Goal: Task Accomplishment & Management: Use online tool/utility

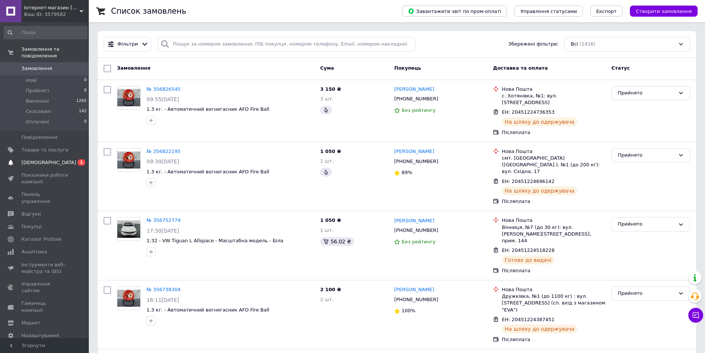
click at [46, 159] on span "[DEMOGRAPHIC_DATA]" at bounding box center [48, 162] width 55 height 7
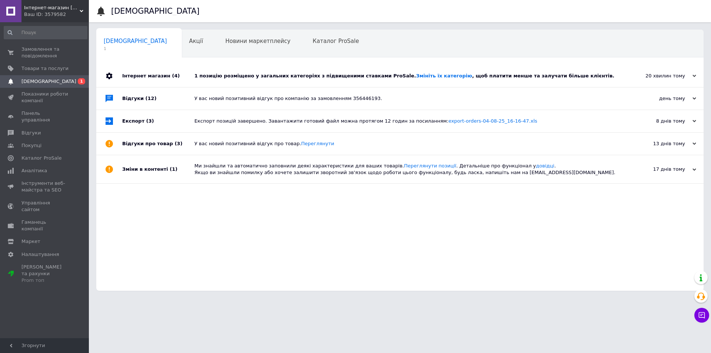
click at [296, 75] on div "1 позицію розміщено у загальних категоріях з підвищеними ставками ProSale. Змін…" at bounding box center [408, 76] width 428 height 7
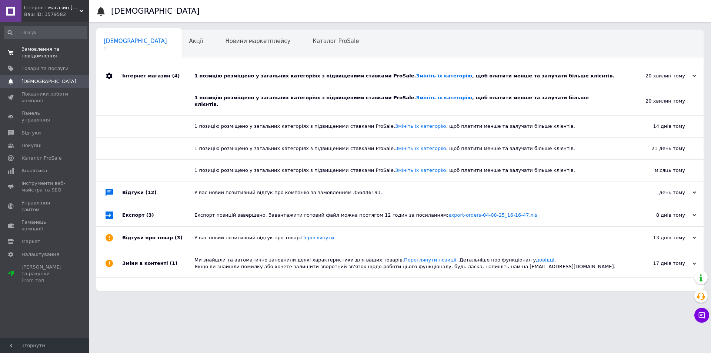
click at [37, 50] on span "Замовлення та повідомлення" at bounding box center [44, 52] width 47 height 13
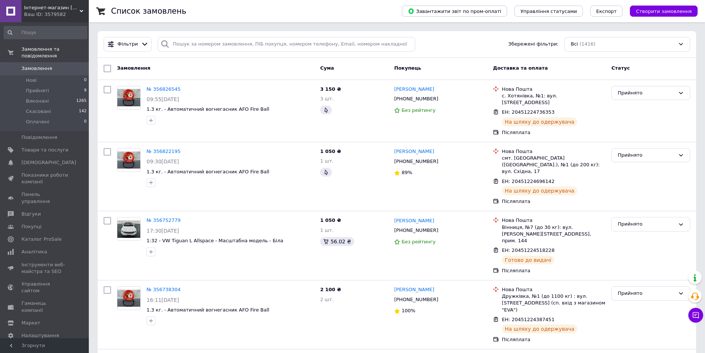
click at [47, 65] on span "Замовлення" at bounding box center [36, 68] width 31 height 7
click at [48, 147] on span "Товари та послуги" at bounding box center [44, 150] width 47 height 7
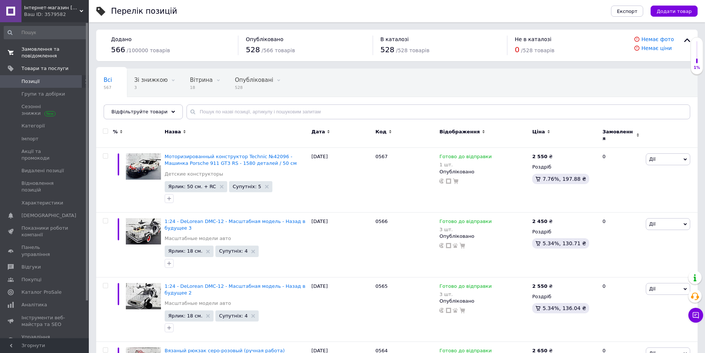
click at [36, 49] on span "Замовлення та повідомлення" at bounding box center [44, 52] width 47 height 13
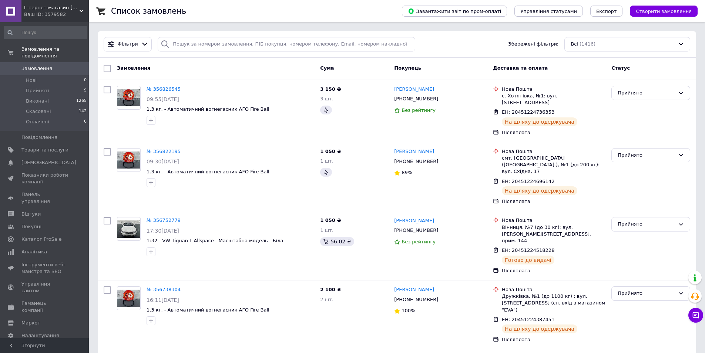
click at [48, 65] on span "Замовлення" at bounding box center [36, 68] width 31 height 7
click at [45, 65] on span "Замовлення" at bounding box center [36, 68] width 31 height 7
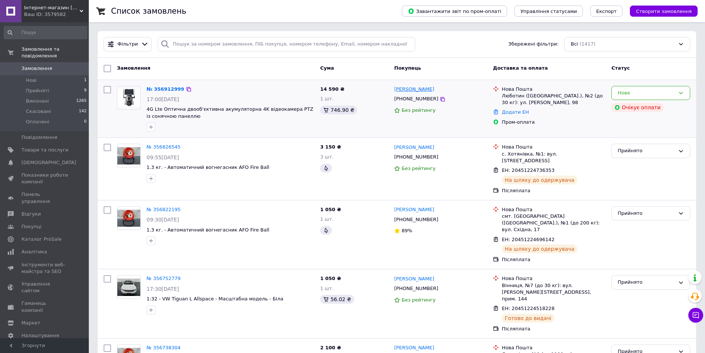
click at [420, 88] on link "[PERSON_NAME]" at bounding box center [414, 89] width 40 height 7
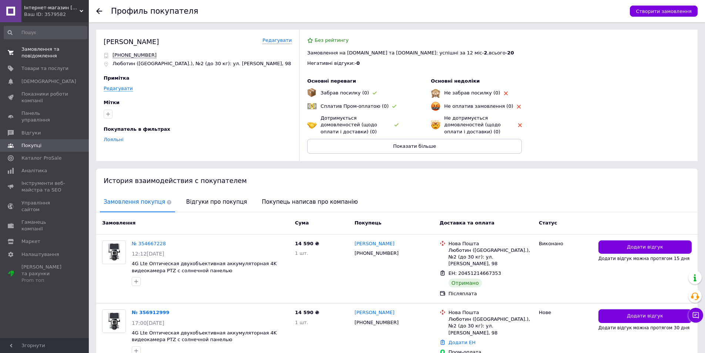
click at [37, 51] on span "Замовлення та повідомлення" at bounding box center [44, 52] width 47 height 13
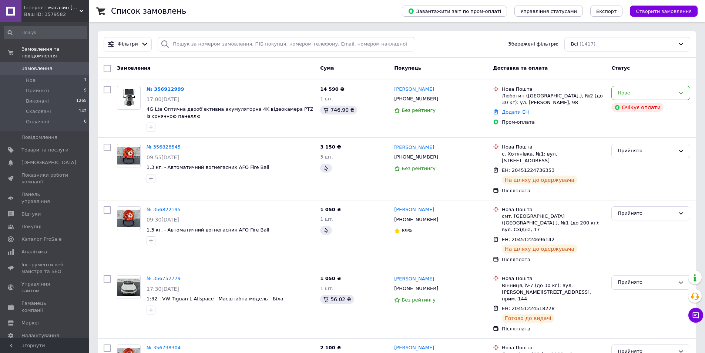
click at [44, 65] on span "Замовлення" at bounding box center [36, 68] width 31 height 7
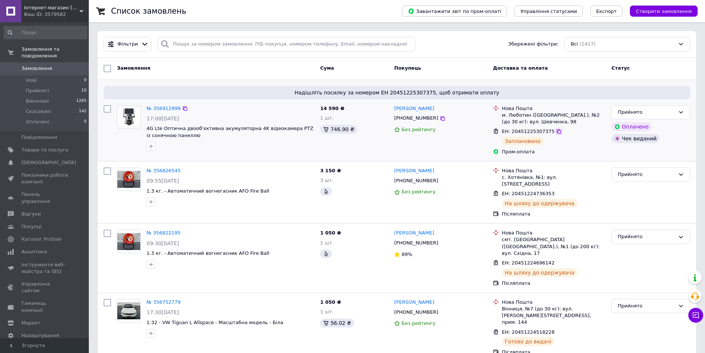
click at [556, 131] on icon at bounding box center [559, 131] width 6 height 6
click at [36, 147] on span "Товари та послуги" at bounding box center [44, 150] width 47 height 7
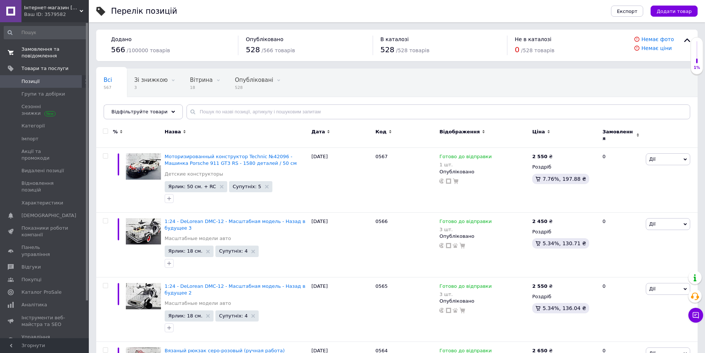
click at [41, 51] on span "Замовлення та повідомлення" at bounding box center [44, 52] width 47 height 13
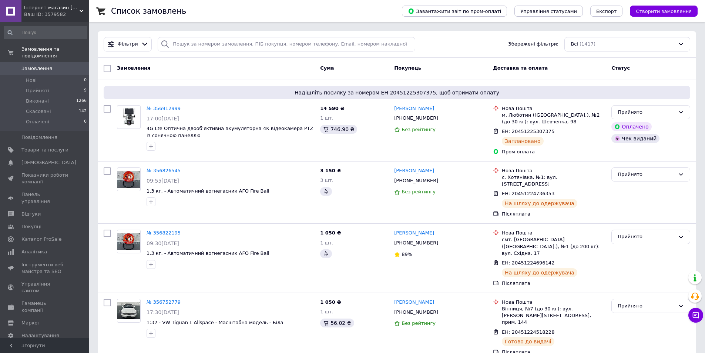
click at [43, 65] on span "Замовлення" at bounding box center [36, 68] width 31 height 7
click at [38, 65] on span "Замовлення" at bounding box center [36, 68] width 31 height 7
click at [37, 65] on span "Замовлення" at bounding box center [36, 68] width 31 height 7
click at [45, 147] on span "Товари та послуги" at bounding box center [44, 150] width 47 height 7
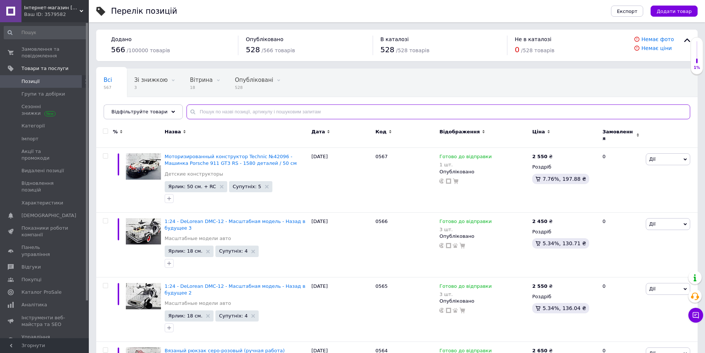
click at [254, 115] on input "text" at bounding box center [439, 111] width 504 height 15
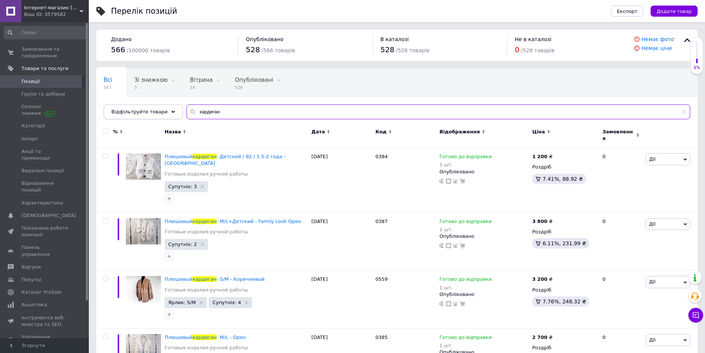
drag, startPoint x: 219, startPoint y: 114, endPoint x: 160, endPoint y: 118, distance: 59.7
click at [160, 118] on div "Відфільтруйте товари кардиган" at bounding box center [397, 111] width 587 height 15
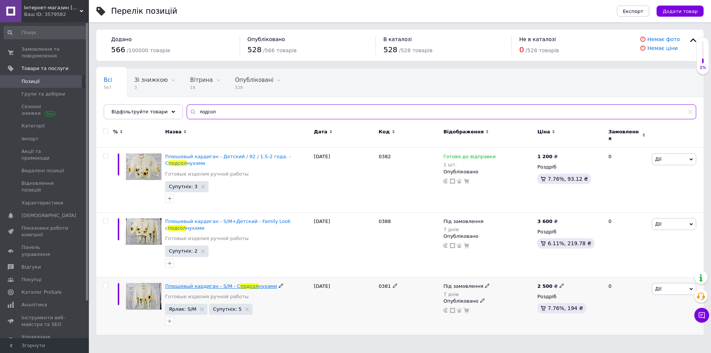
type input "подсол"
click at [44, 54] on span "Замовлення та повідомлення" at bounding box center [44, 52] width 47 height 13
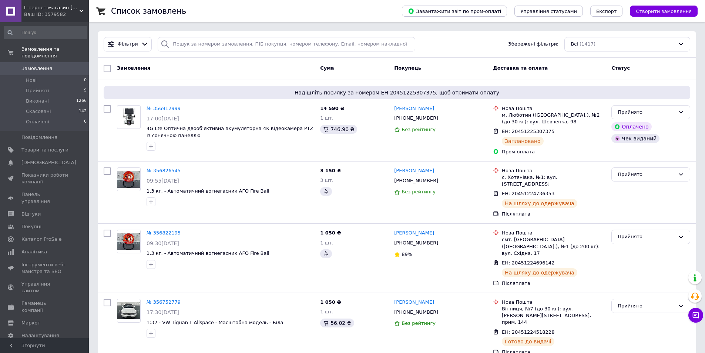
click at [47, 147] on span "Товари та послуги" at bounding box center [44, 150] width 47 height 7
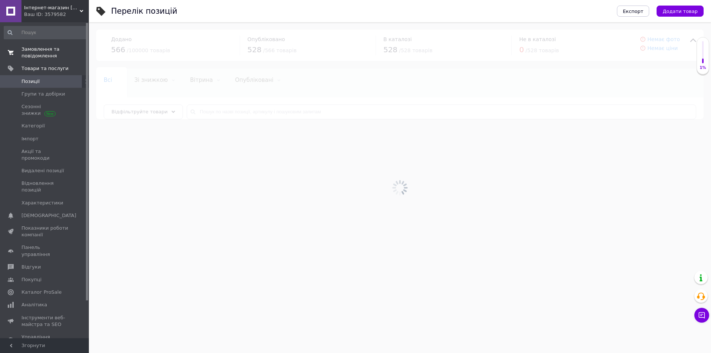
click at [38, 52] on span "Замовлення та повідомлення" at bounding box center [44, 52] width 47 height 13
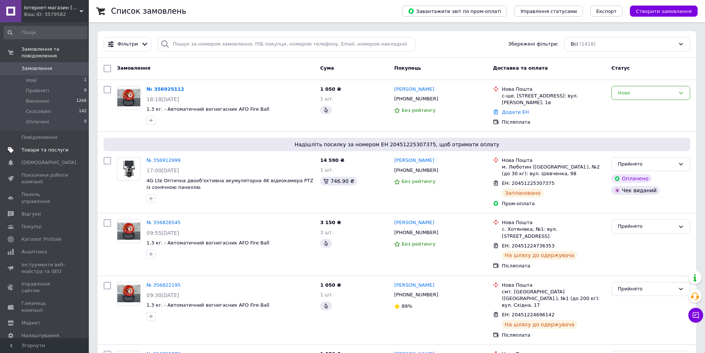
click at [37, 147] on span "Товари та послуги" at bounding box center [44, 150] width 47 height 7
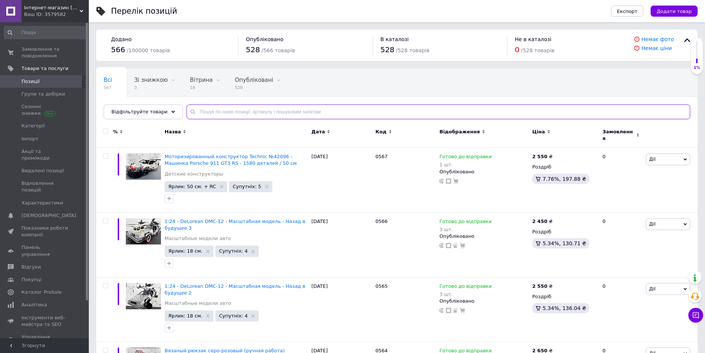
click at [220, 107] on input "text" at bounding box center [439, 111] width 504 height 15
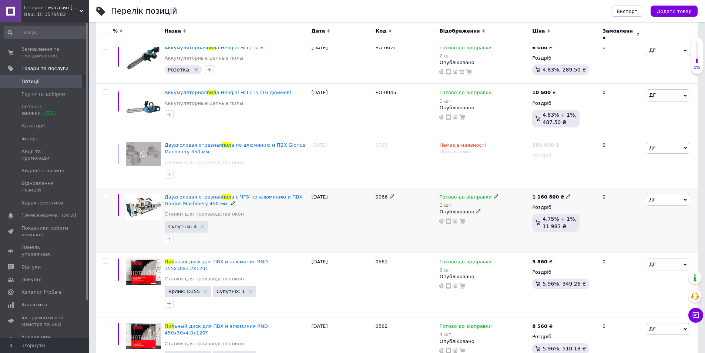
scroll to position [192, 0]
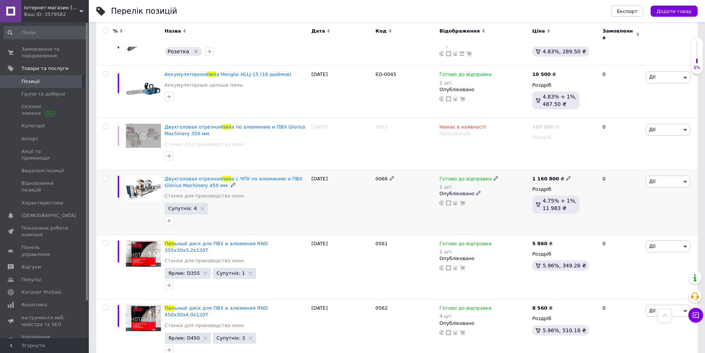
type input "пил"
click at [667, 175] on span "Дії" at bounding box center [668, 181] width 44 height 12
click at [628, 211] on li "Копіювати" at bounding box center [641, 216] width 98 height 10
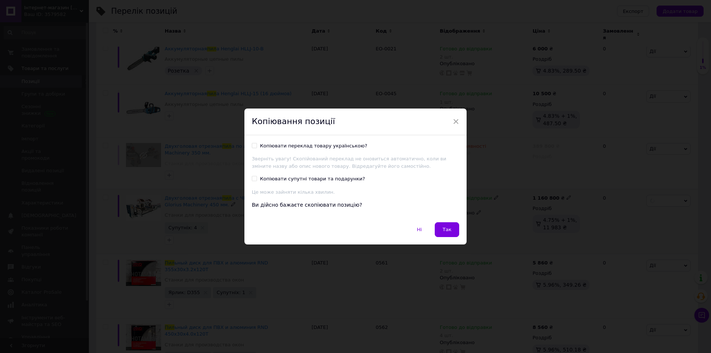
click at [299, 147] on div "Копіювати переклад товару українською?" at bounding box center [313, 146] width 107 height 7
click at [257, 147] on input "Копіювати переклад товару українською?" at bounding box center [254, 145] width 5 height 5
checkbox input "true"
click at [297, 182] on div "Копіювати супутні товари та подарунки?" at bounding box center [312, 178] width 105 height 7
click at [257, 181] on input "Копіювати супутні товари та подарунки?" at bounding box center [254, 178] width 5 height 5
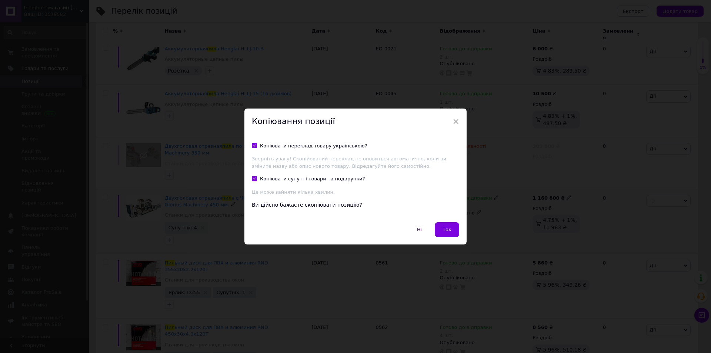
checkbox input "true"
click at [442, 233] on button "Так" at bounding box center [447, 229] width 24 height 15
